Goal: Information Seeking & Learning: Learn about a topic

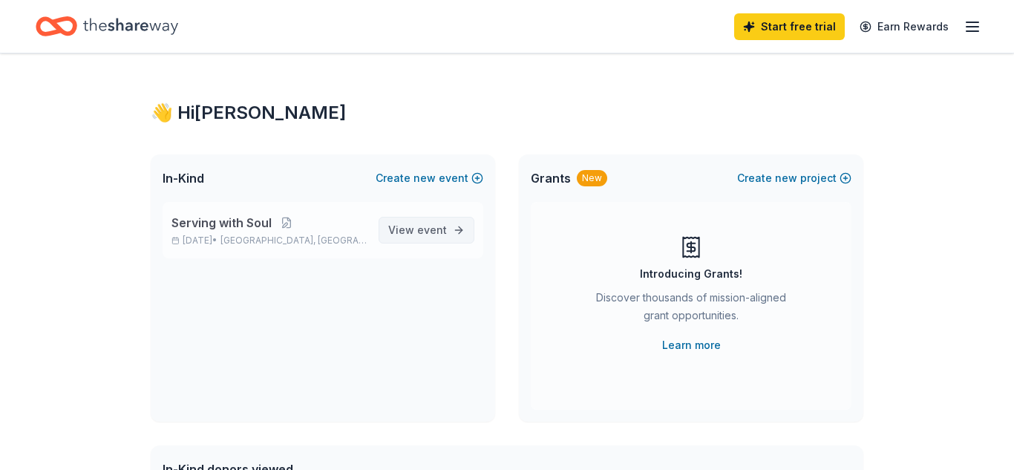
click at [418, 234] on span "View event" at bounding box center [417, 230] width 59 height 18
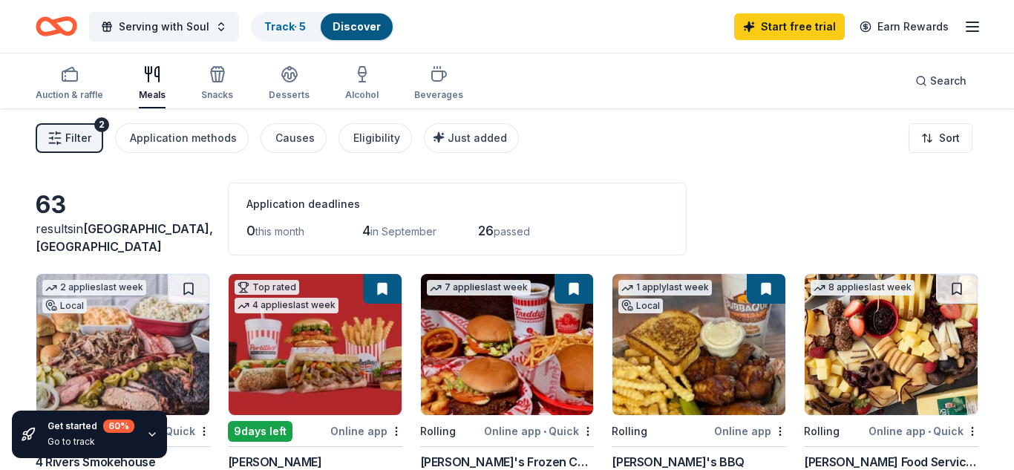
click at [528, 236] on span "passed" at bounding box center [511, 231] width 36 height 13
click at [361, 140] on div "Eligibility" at bounding box center [376, 138] width 47 height 18
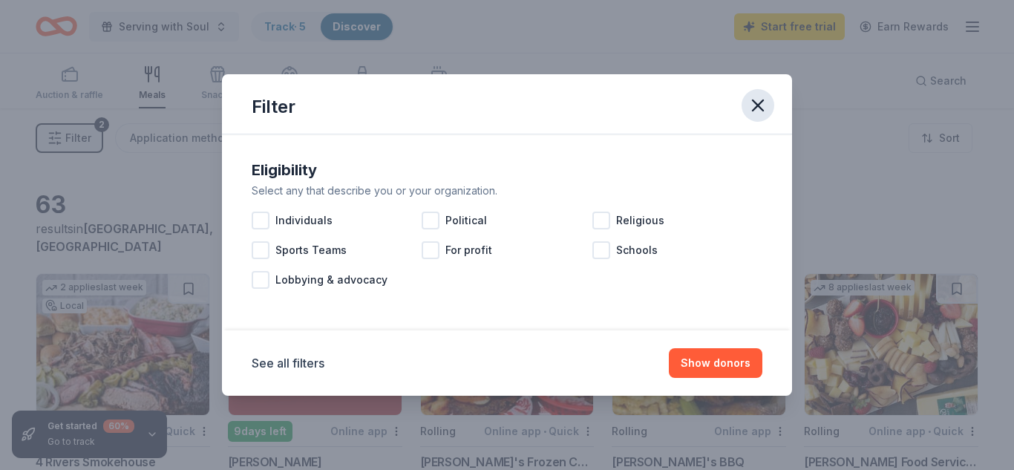
click at [752, 114] on icon "button" at bounding box center [757, 105] width 21 height 21
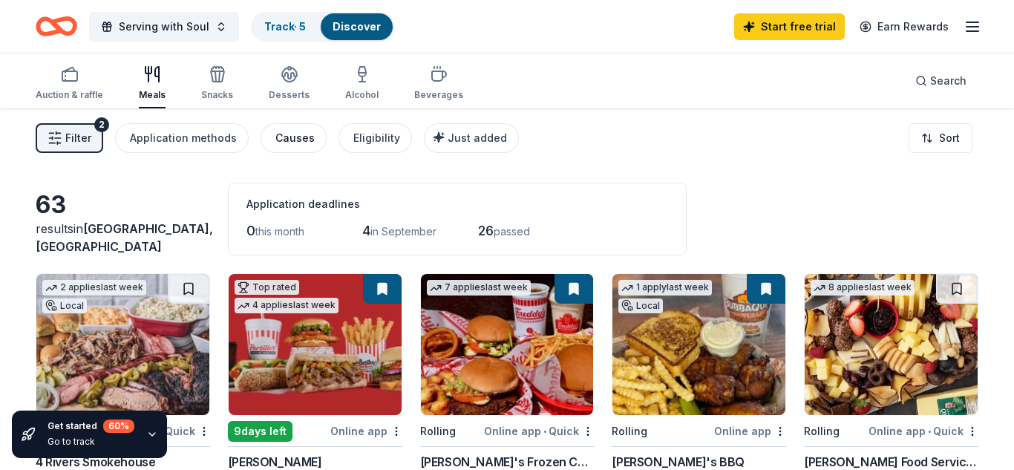
click at [293, 143] on div "Causes" at bounding box center [294, 138] width 39 height 18
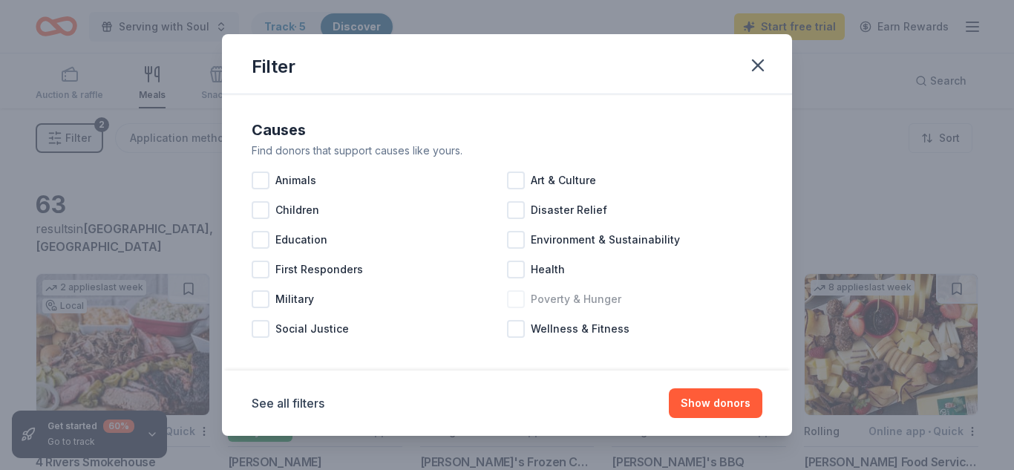
click at [508, 296] on div at bounding box center [516, 299] width 18 height 18
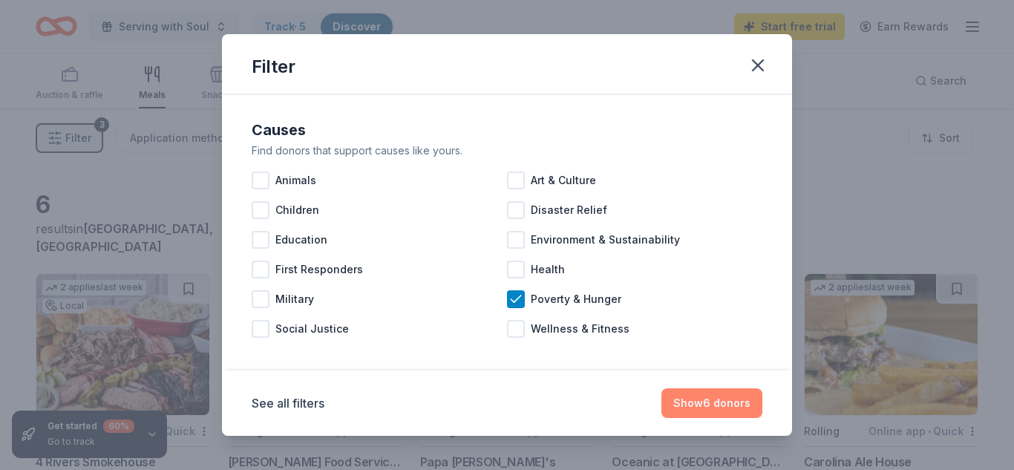
click at [716, 394] on button "Show 6 donors" at bounding box center [711, 403] width 101 height 30
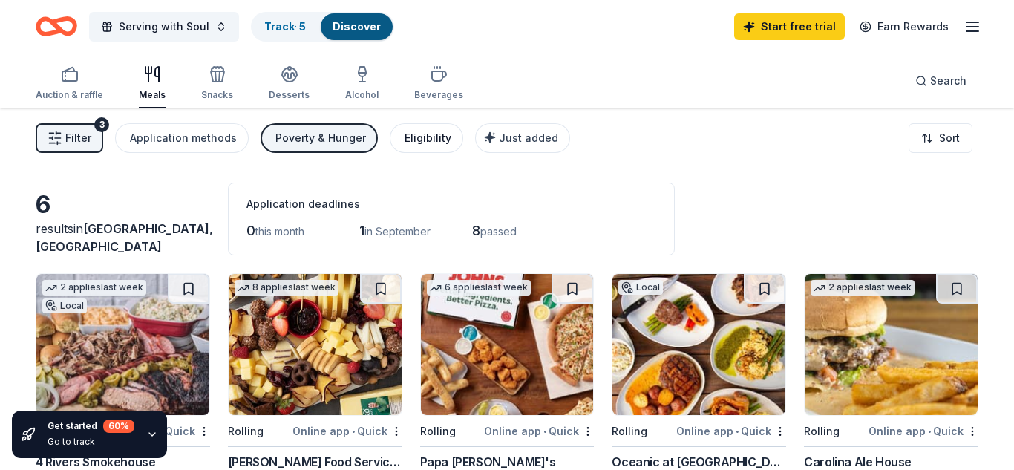
click at [404, 133] on div "Eligibility" at bounding box center [427, 138] width 47 height 18
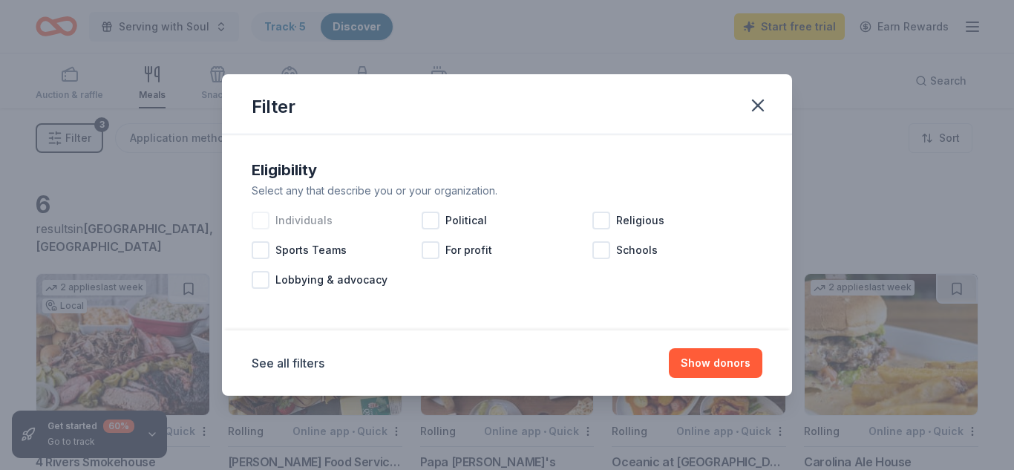
click at [263, 218] on div at bounding box center [261, 220] width 18 height 18
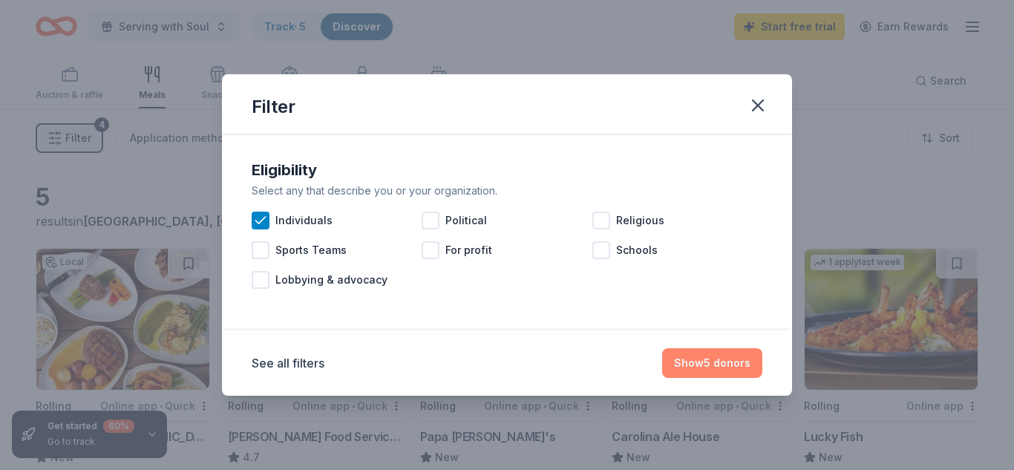
click at [724, 376] on button "Show 5 donors" at bounding box center [712, 363] width 100 height 30
